Goal: Transaction & Acquisition: Purchase product/service

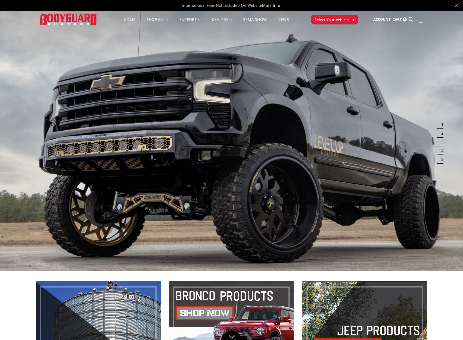
click at [442, 151] on button "4" at bounding box center [440, 150] width 5 height 9
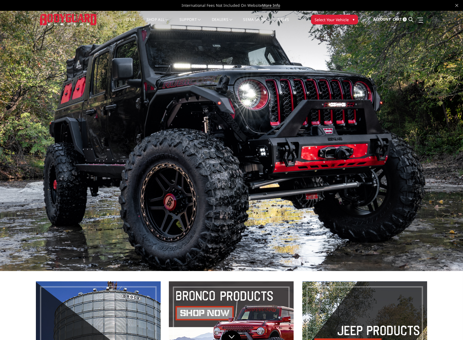
click at [442, 151] on button "4" at bounding box center [440, 150] width 5 height 9
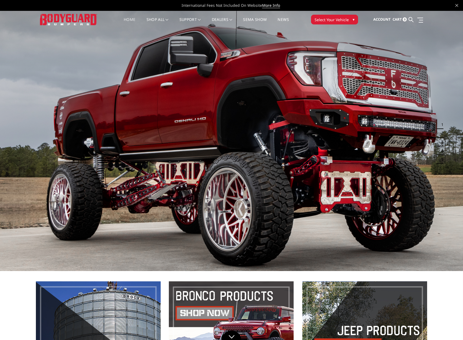
click at [127, 18] on link "Home" at bounding box center [130, 23] width 12 height 11
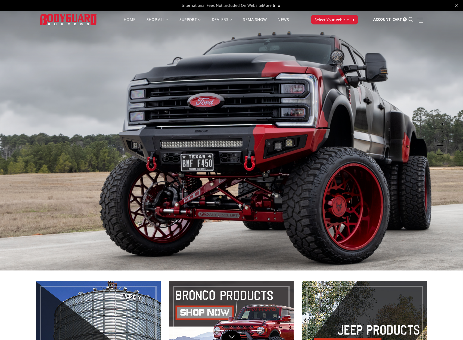
click at [411, 19] on icon at bounding box center [410, 19] width 5 height 5
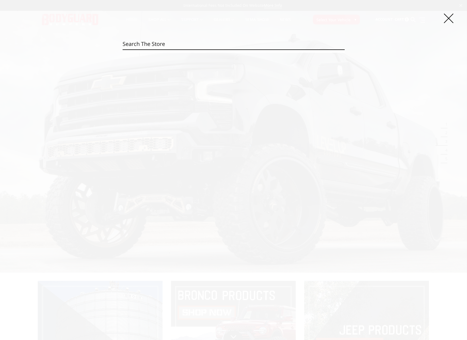
paste input "Oct. 2 2025 Con Ops Safety Meeting"
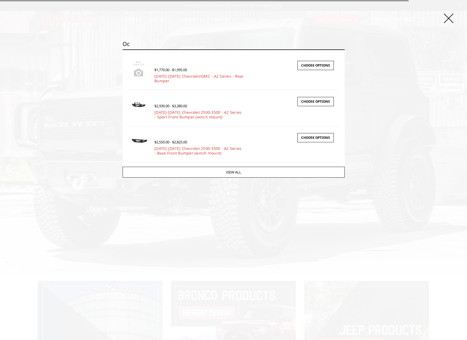
type input "O"
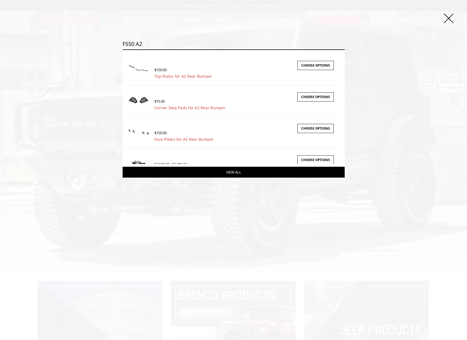
type input "f550 a2"
click at [227, 173] on link "View All" at bounding box center [233, 172] width 222 height 11
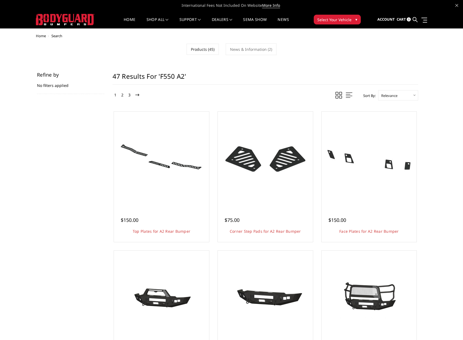
click at [136, 94] on icon at bounding box center [137, 95] width 4 height 4
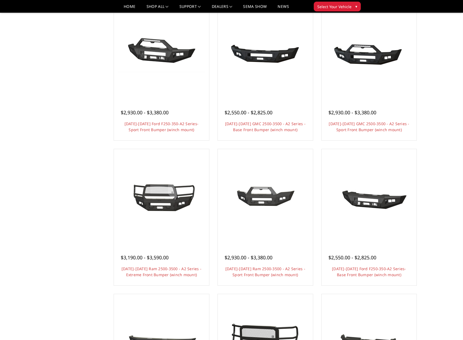
scroll to position [244, 0]
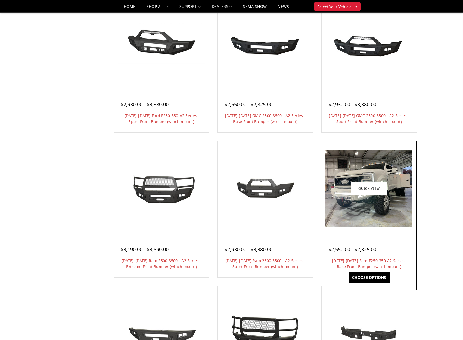
click at [380, 222] on img at bounding box center [368, 188] width 87 height 77
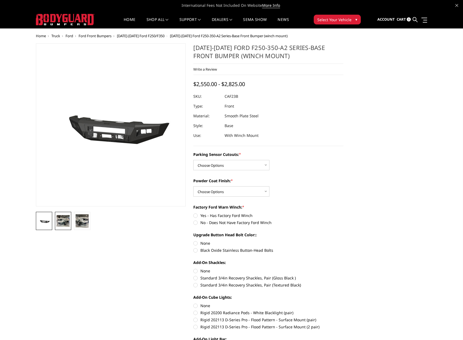
click at [65, 220] on img at bounding box center [62, 220] width 13 height 11
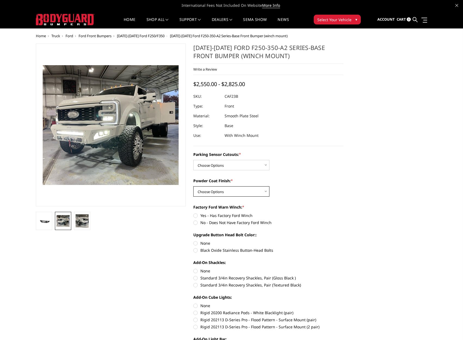
click at [266, 193] on select "Choose Options Bare Metal Textured Black Powder Coat" at bounding box center [231, 191] width 76 height 10
select select "2401"
click at [193, 186] on select "Choose Options Bare Metal Textured Black Powder Coat" at bounding box center [231, 191] width 76 height 10
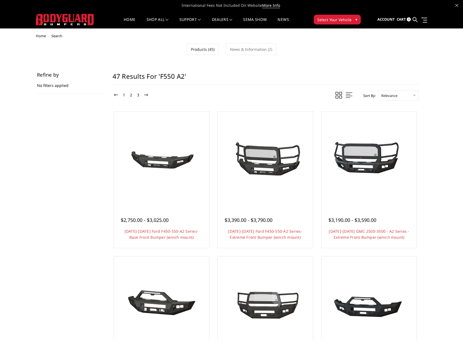
click at [203, 76] on h1 "47 results for 'f550 a2'" at bounding box center [264, 78] width 305 height 12
click at [190, 75] on h1 "47 results for 'f550 a2'" at bounding box center [264, 78] width 305 height 12
click at [185, 75] on h1 "47 results for 'f550 a2'" at bounding box center [264, 78] width 305 height 12
click at [416, 19] on icon at bounding box center [414, 19] width 5 height 5
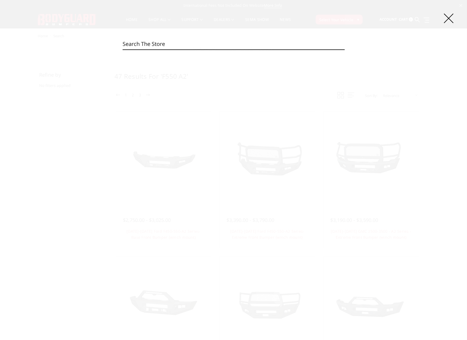
click at [186, 45] on input "Search" at bounding box center [233, 44] width 222 height 11
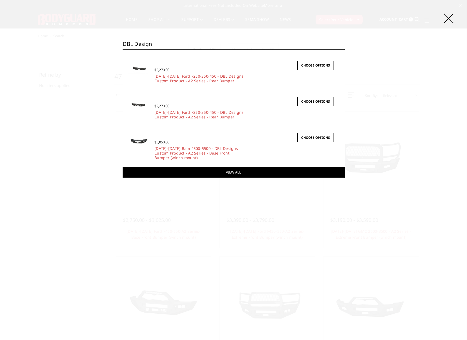
type input "DBL design"
click at [223, 171] on link "View All" at bounding box center [233, 172] width 222 height 11
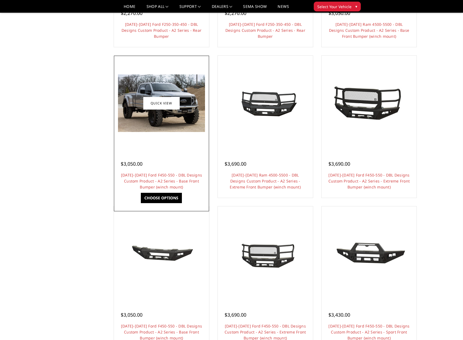
scroll to position [244, 0]
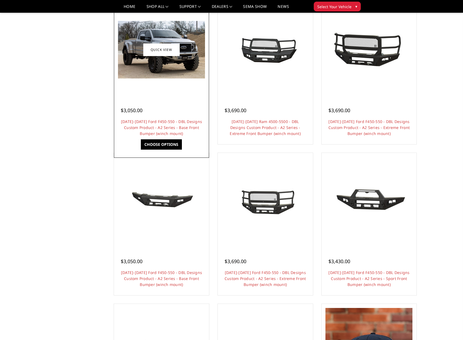
click at [168, 142] on link "Choose Options" at bounding box center [161, 144] width 41 height 10
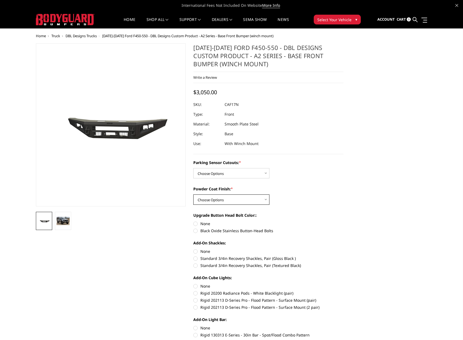
click at [265, 199] on select "Choose Options Bare metal (included) Texture Black Powder Coat" at bounding box center [231, 199] width 76 height 10
select select "518"
click at [193, 194] on select "Choose Options Bare metal (included) Texture Black Powder Coat" at bounding box center [231, 199] width 76 height 10
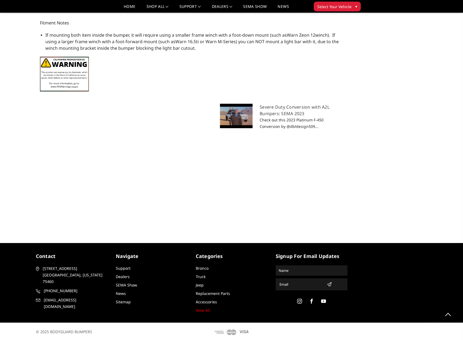
scroll to position [713, 0]
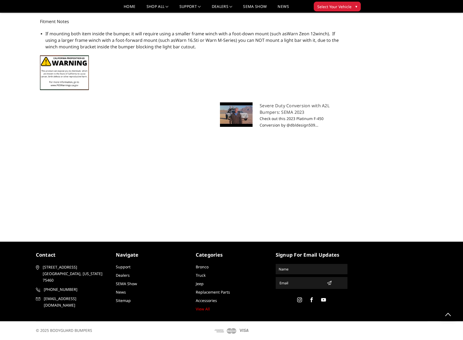
click at [235, 177] on div "Severe Duty Conversion with A2L Bumpers: SEMA 2023 Check out this 2023 Platinum…" at bounding box center [190, 164] width 316 height 125
